Goal: Transaction & Acquisition: Download file/media

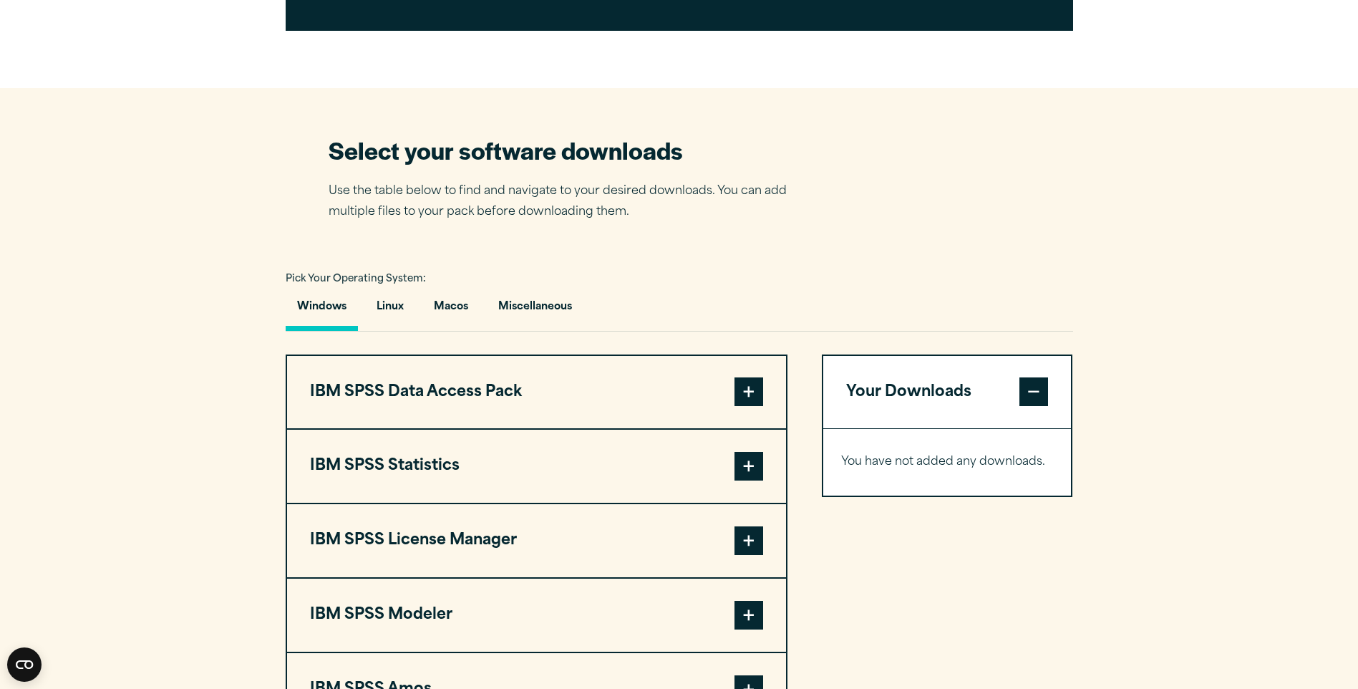
scroll to position [931, 0]
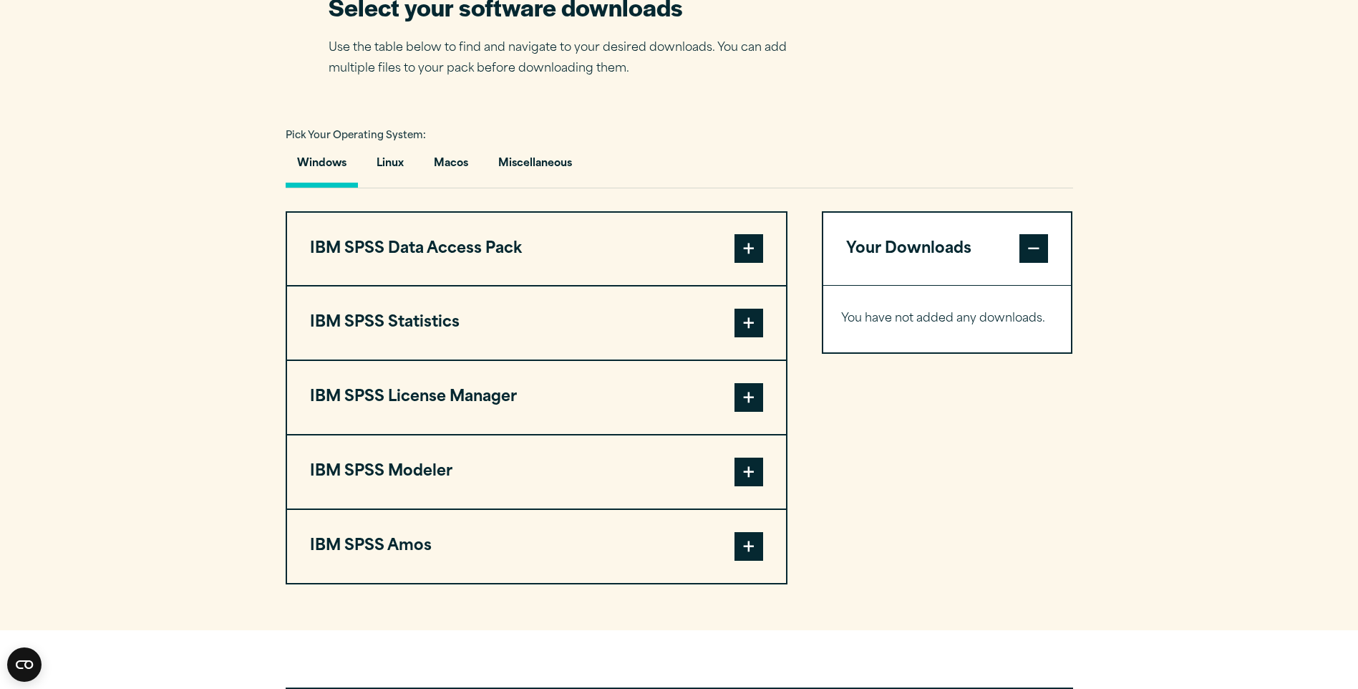
click at [757, 337] on span at bounding box center [749, 323] width 29 height 29
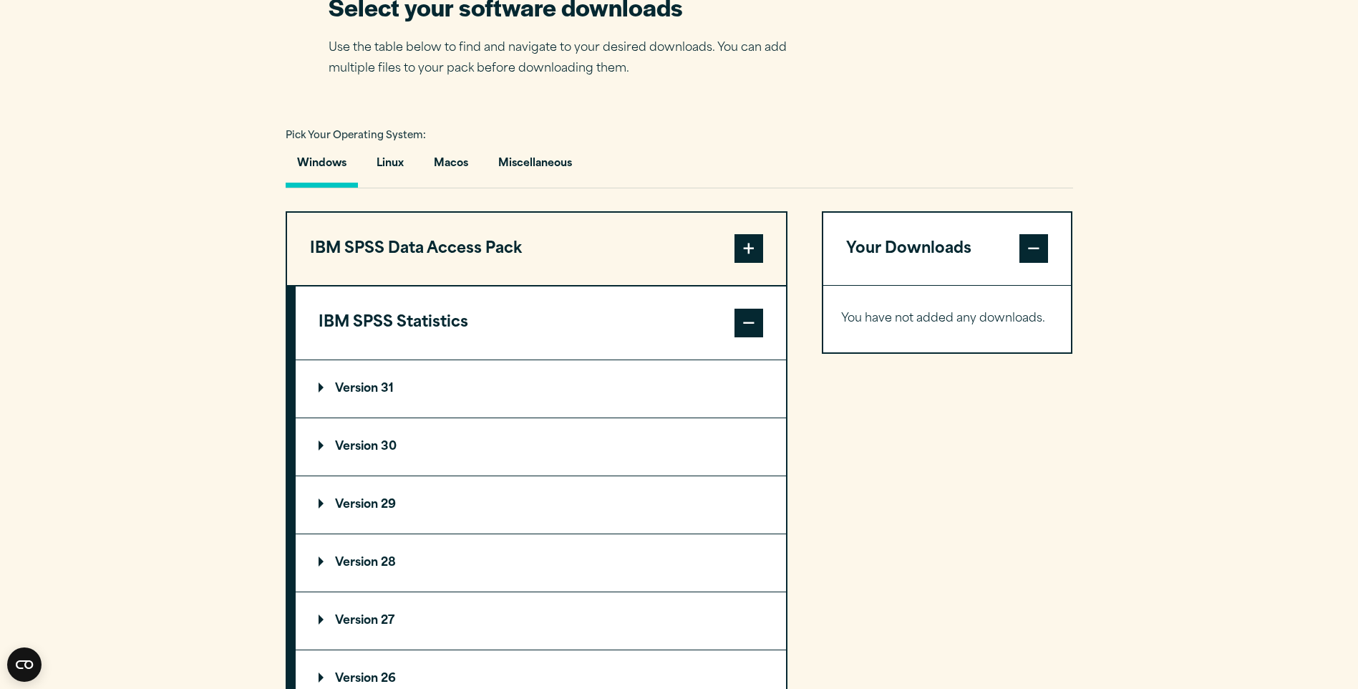
scroll to position [1002, 0]
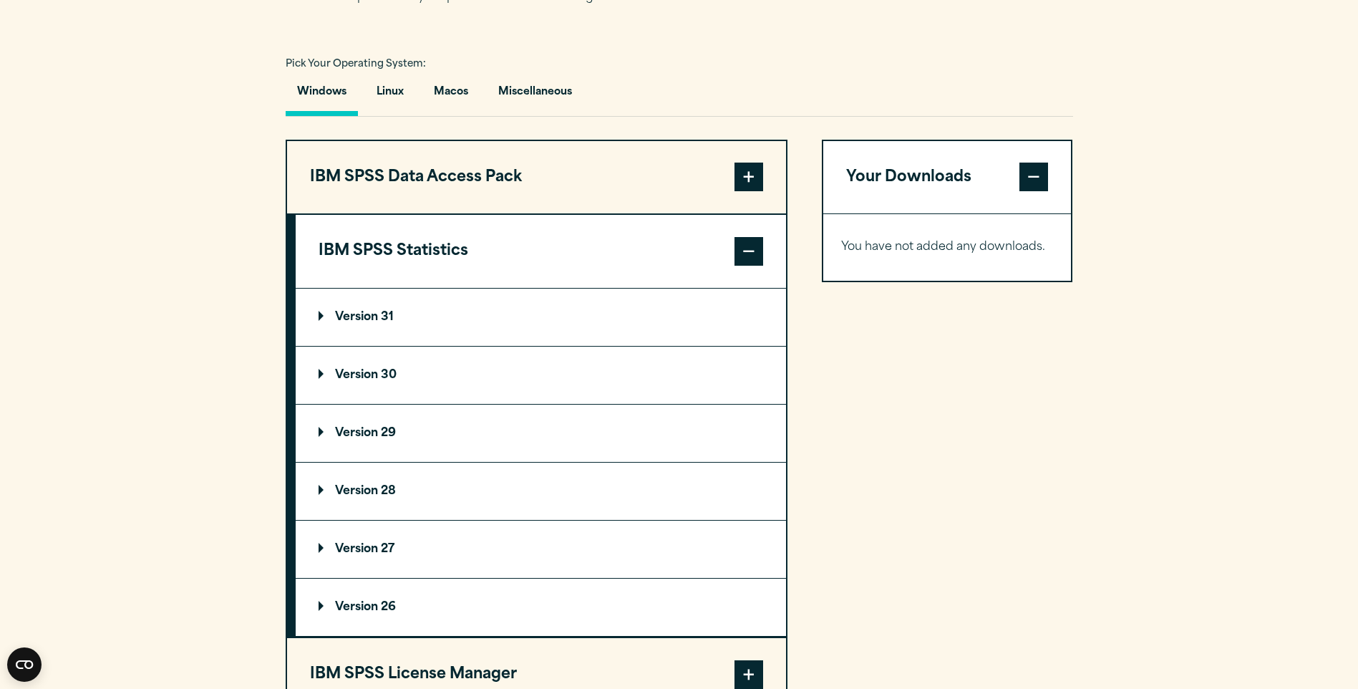
click at [389, 404] on summary "Version 30" at bounding box center [541, 375] width 490 height 57
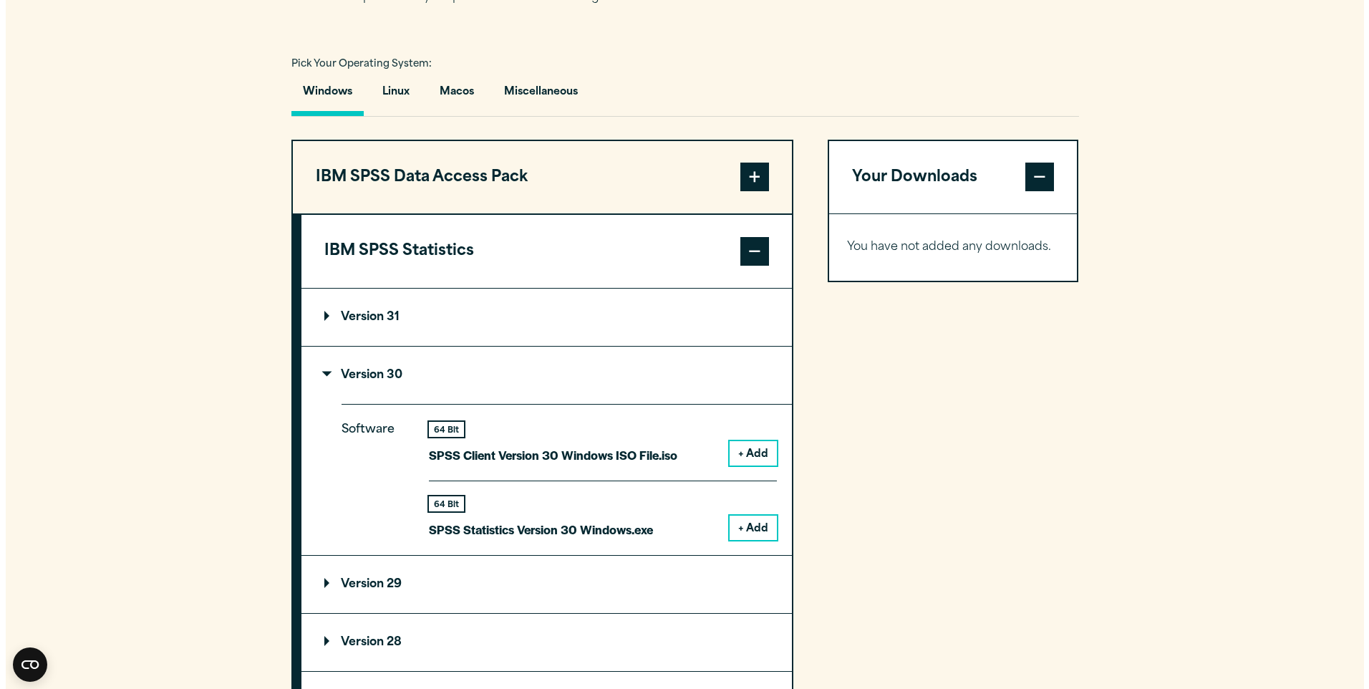
scroll to position [1074, 0]
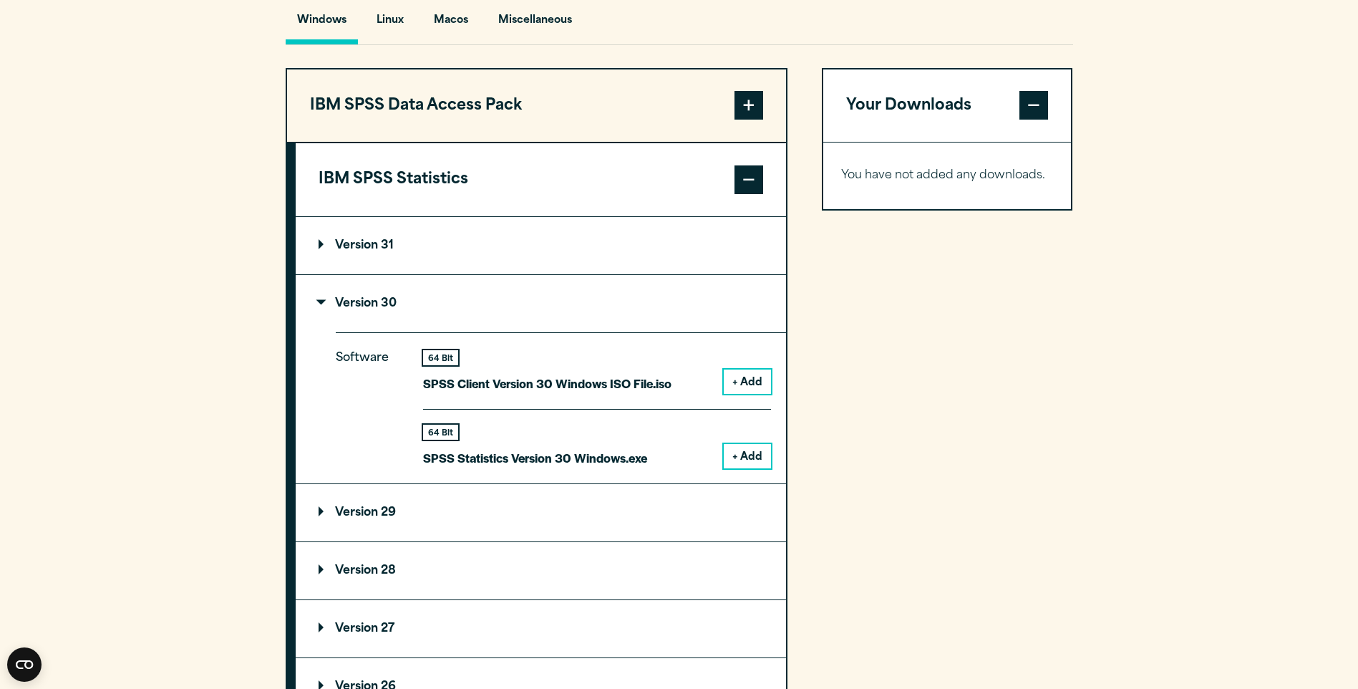
click at [745, 468] on button "+ Add" at bounding box center [747, 456] width 47 height 24
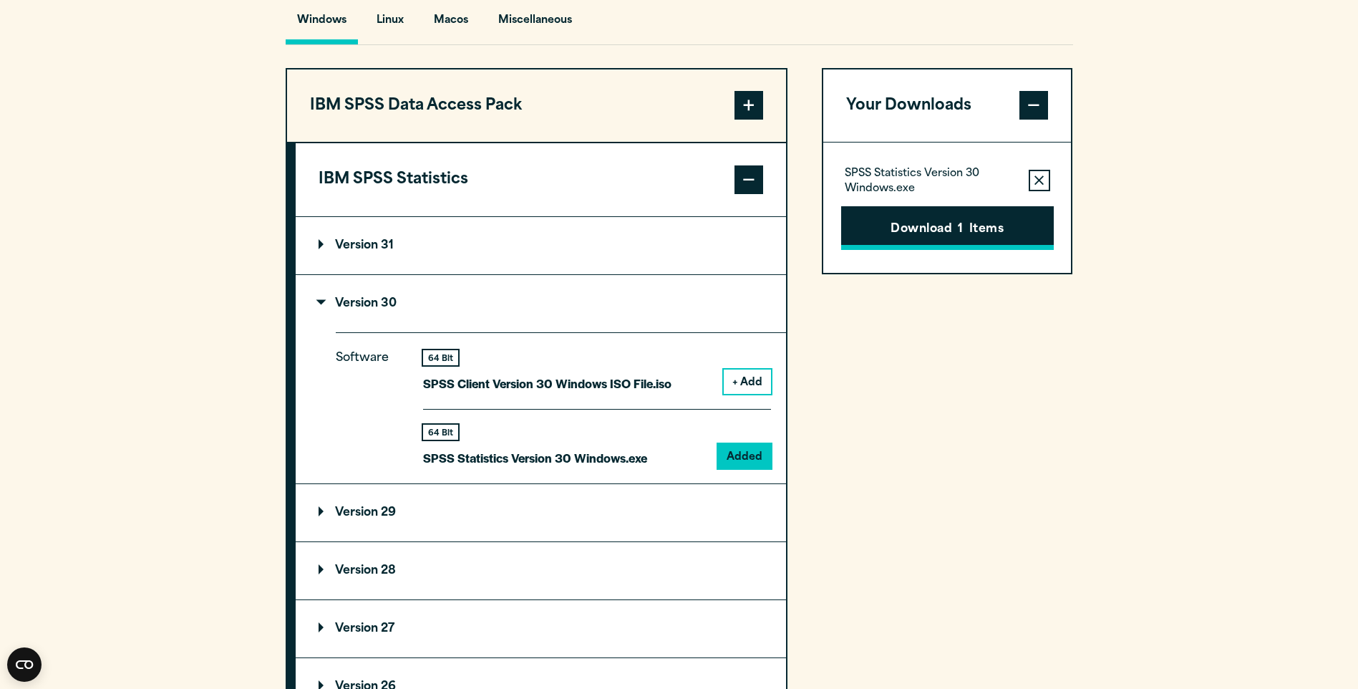
click at [886, 251] on button "Download 1 Items" at bounding box center [947, 228] width 213 height 44
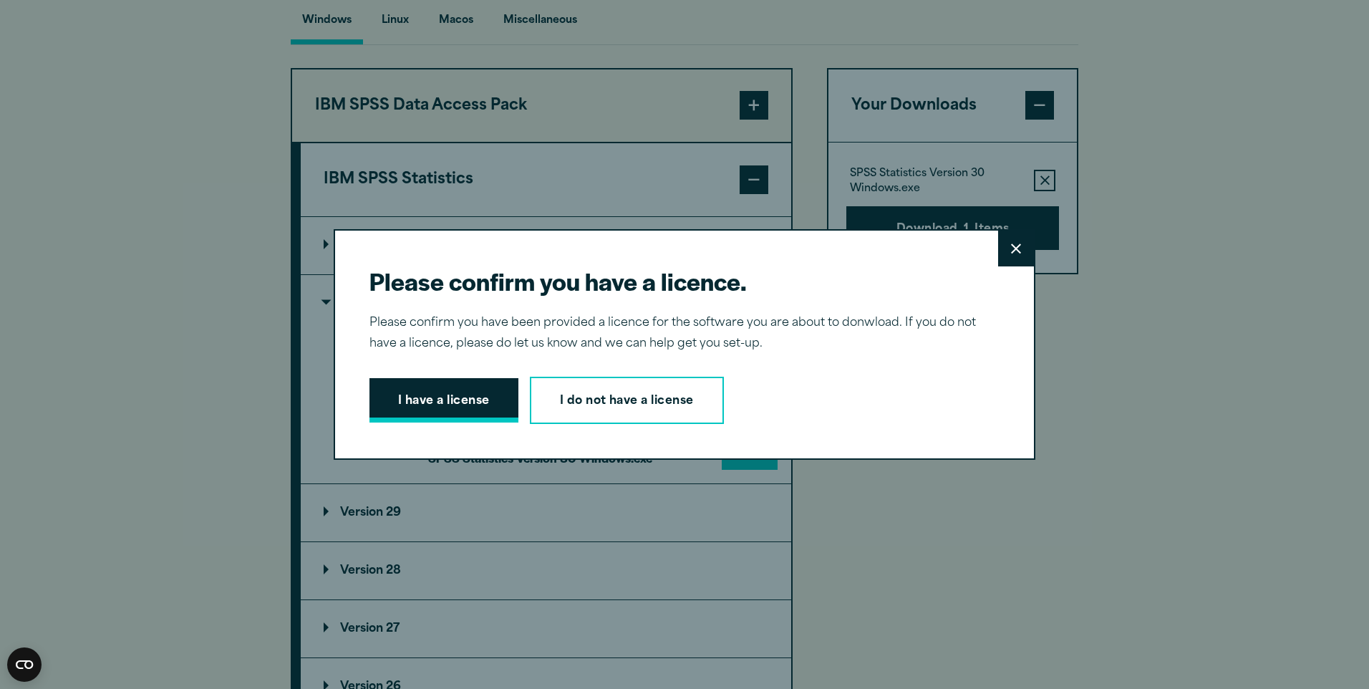
click at [477, 410] on button "I have a license" at bounding box center [443, 400] width 149 height 44
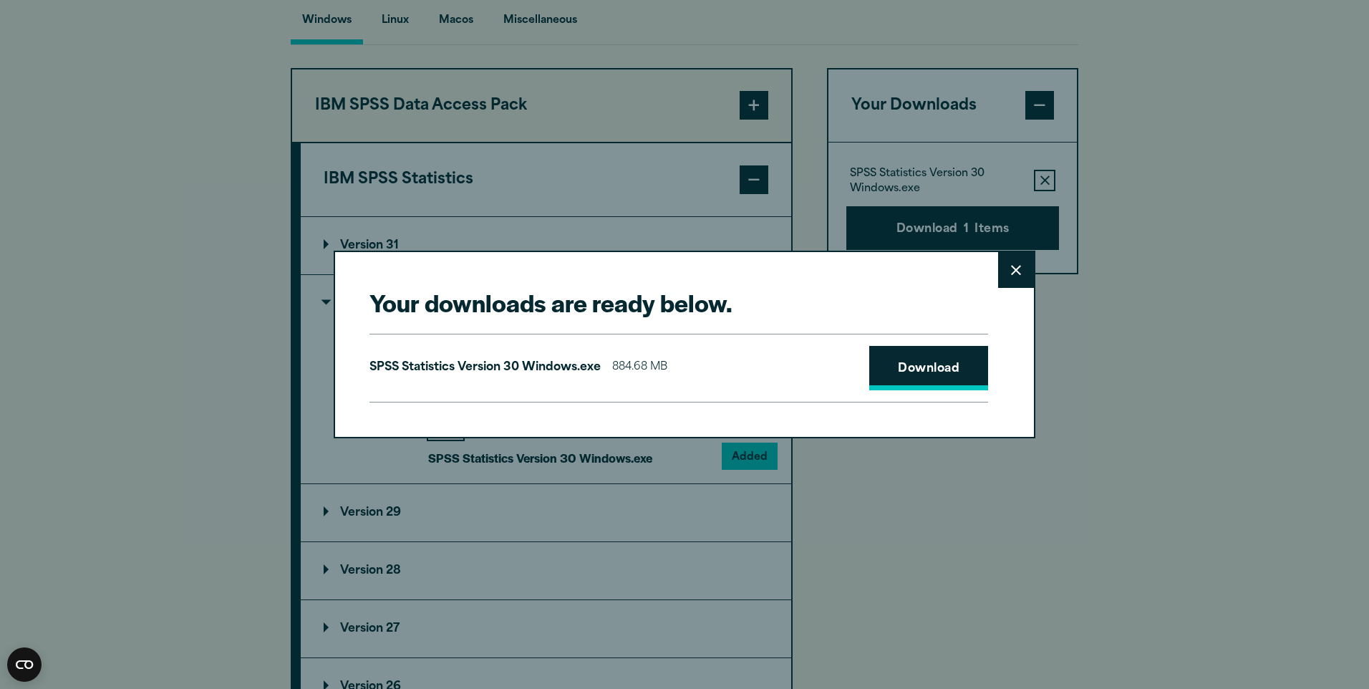
click at [947, 379] on link "Download" at bounding box center [928, 368] width 119 height 44
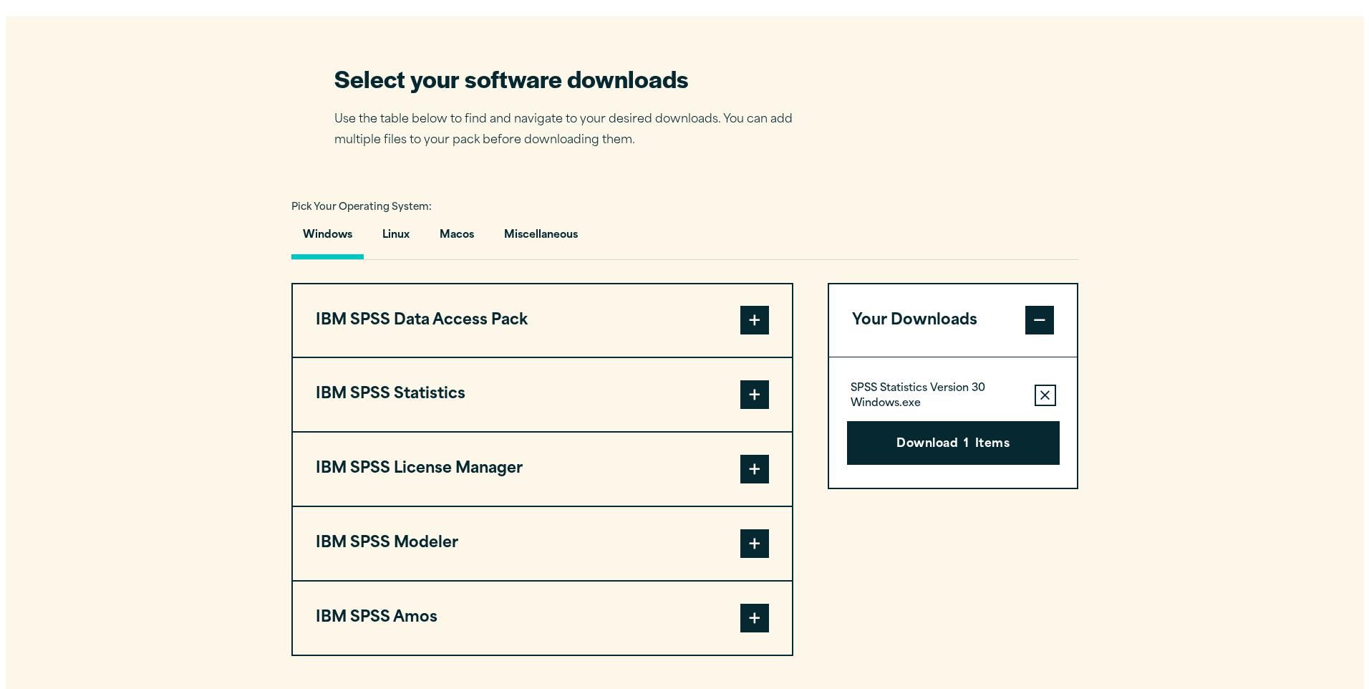
scroll to position [1074, 0]
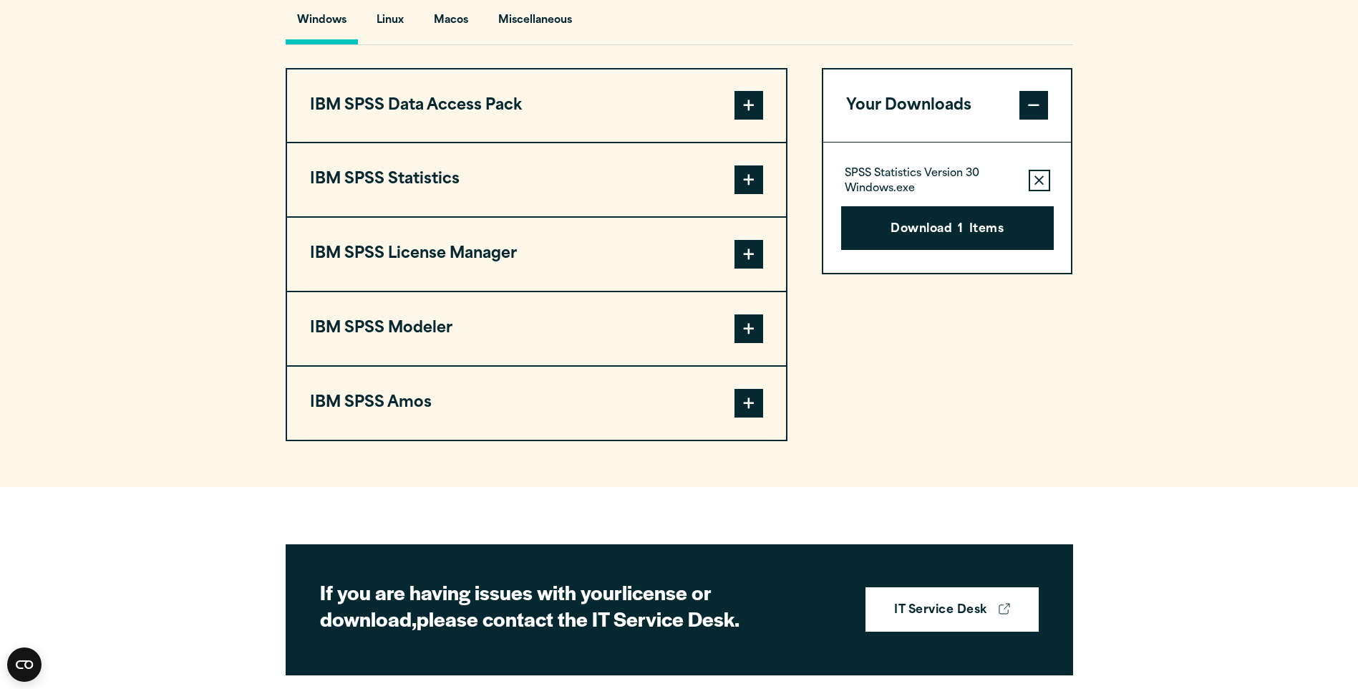
click at [752, 194] on span at bounding box center [749, 179] width 29 height 29
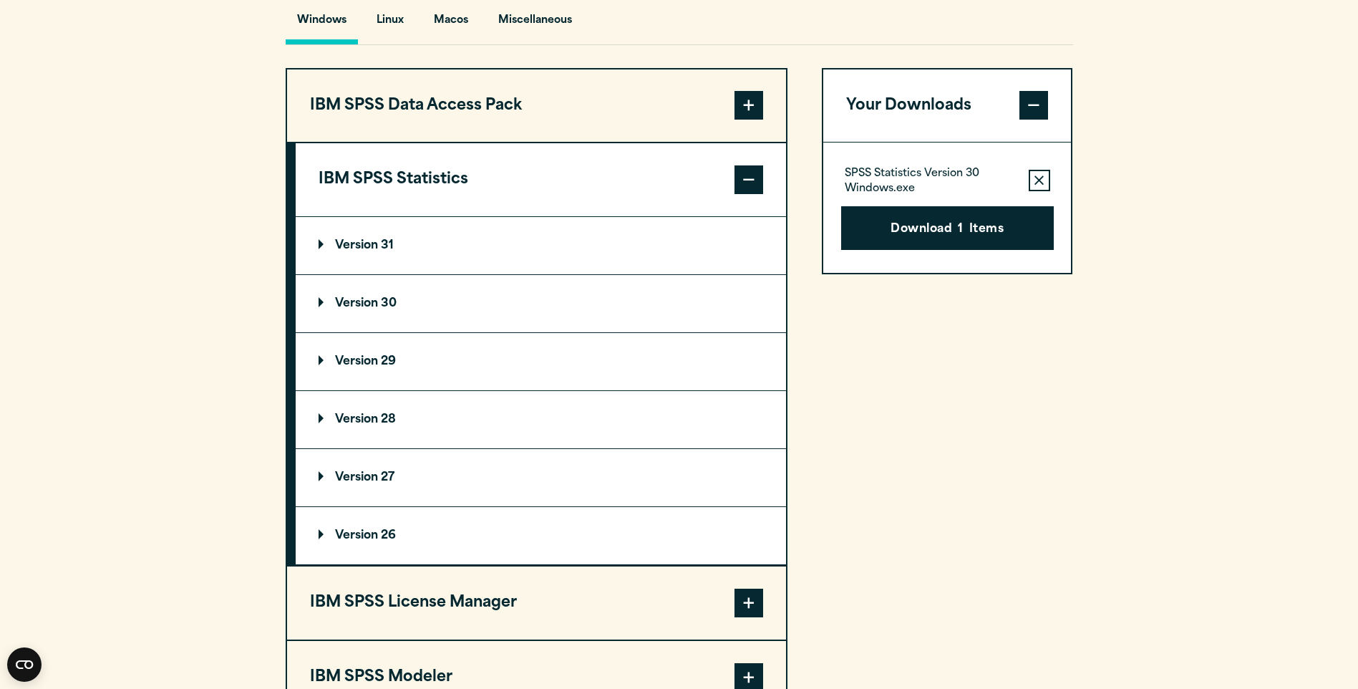
click at [422, 332] on summary "Version 30" at bounding box center [541, 303] width 490 height 57
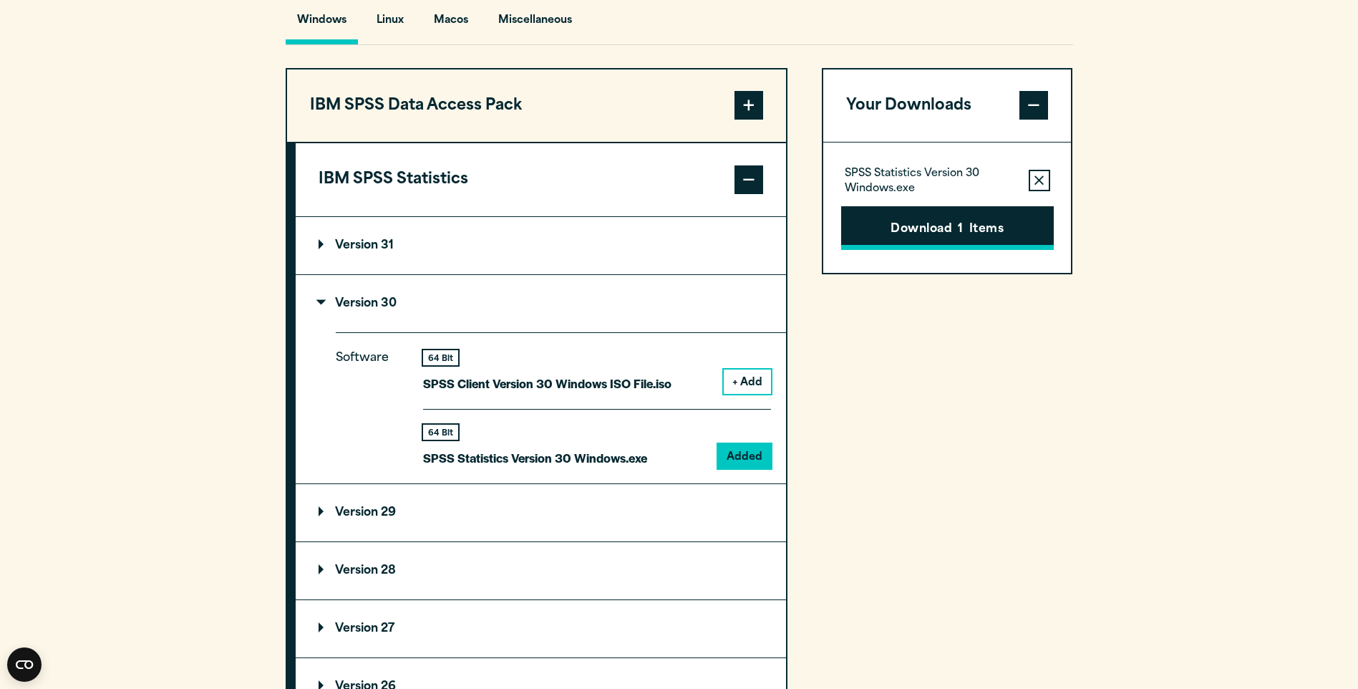
click at [935, 251] on button "Download 1 Items" at bounding box center [947, 228] width 213 height 44
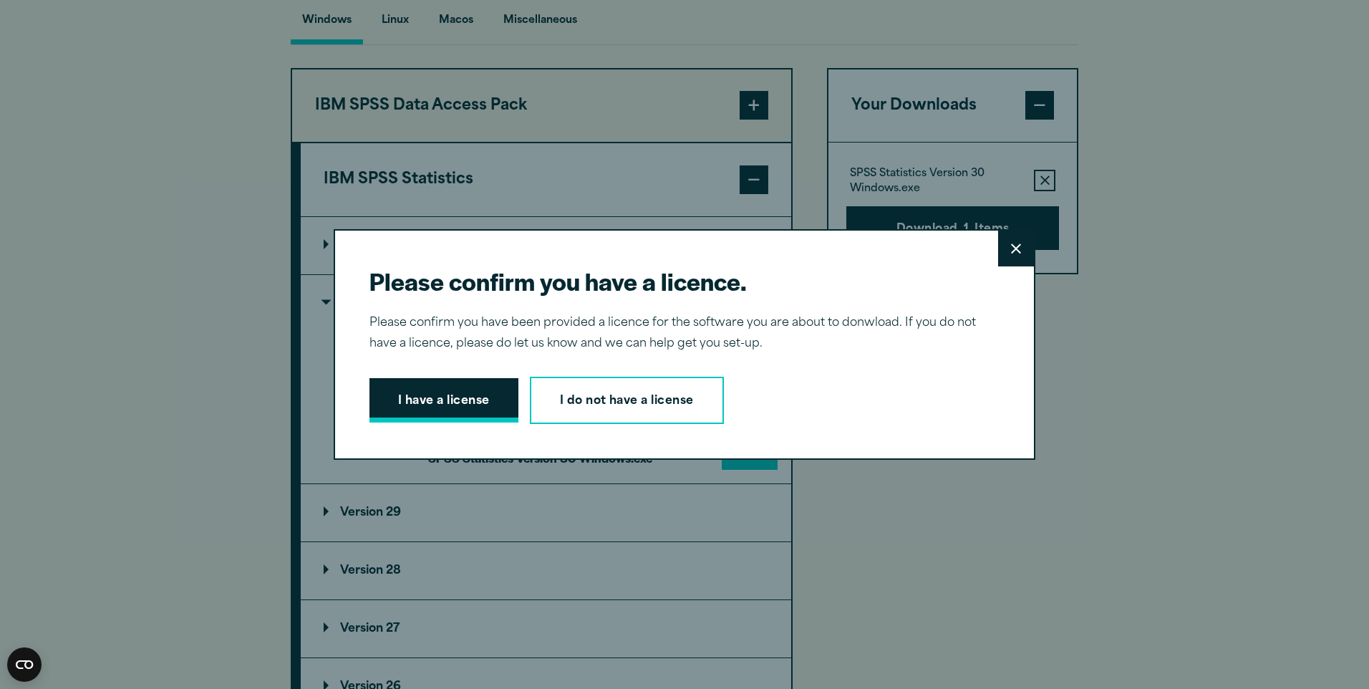
click at [451, 390] on button "I have a license" at bounding box center [443, 400] width 149 height 44
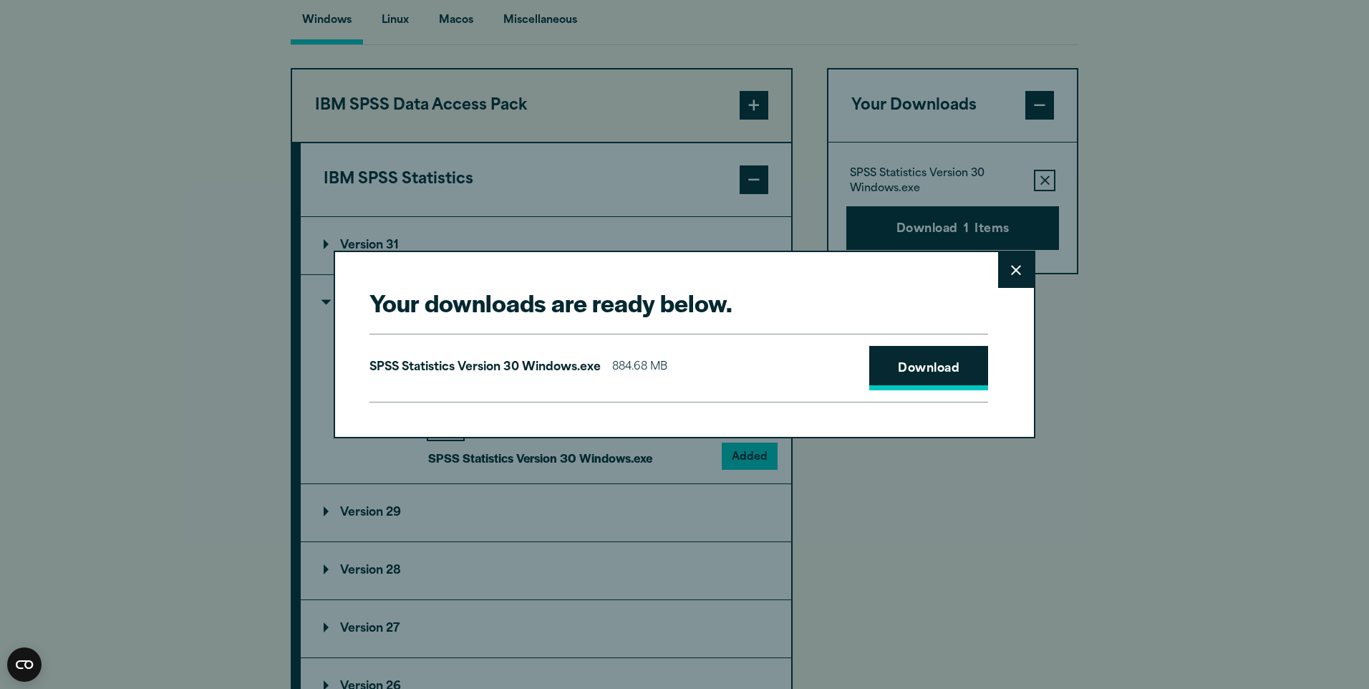
click at [906, 377] on link "Download" at bounding box center [928, 368] width 119 height 44
